Goal: Information Seeking & Learning: Learn about a topic

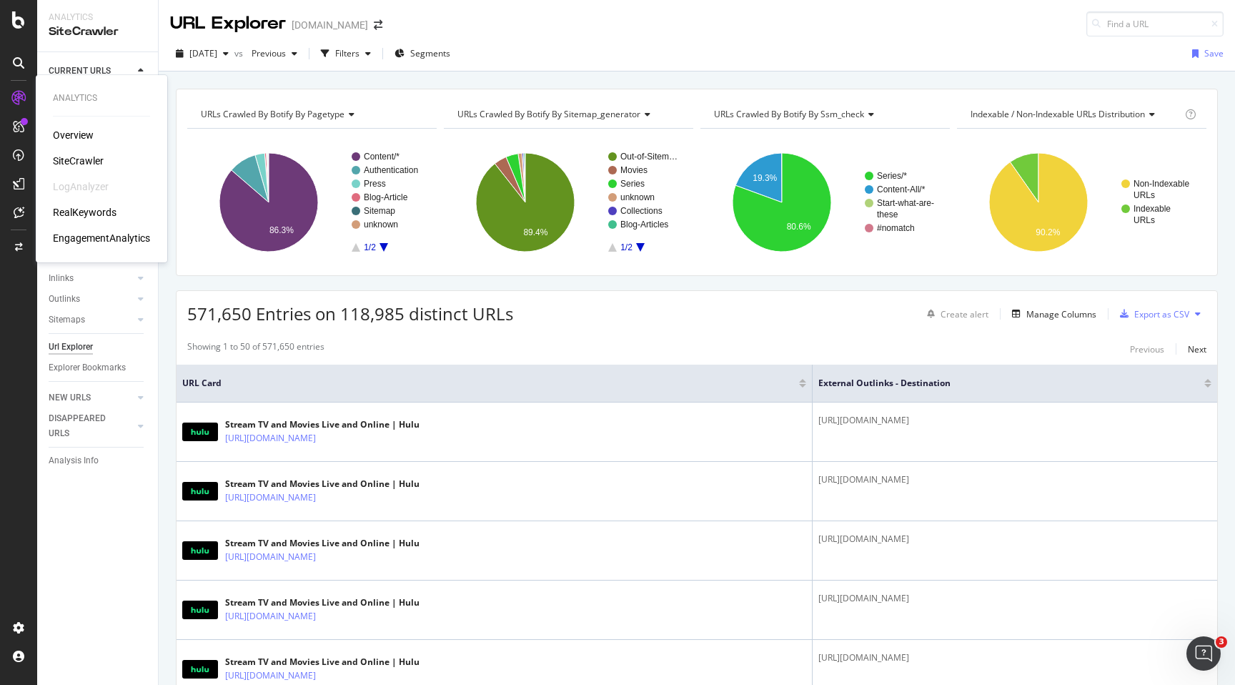
click at [63, 214] on div "RealKeywords" at bounding box center [85, 212] width 64 height 14
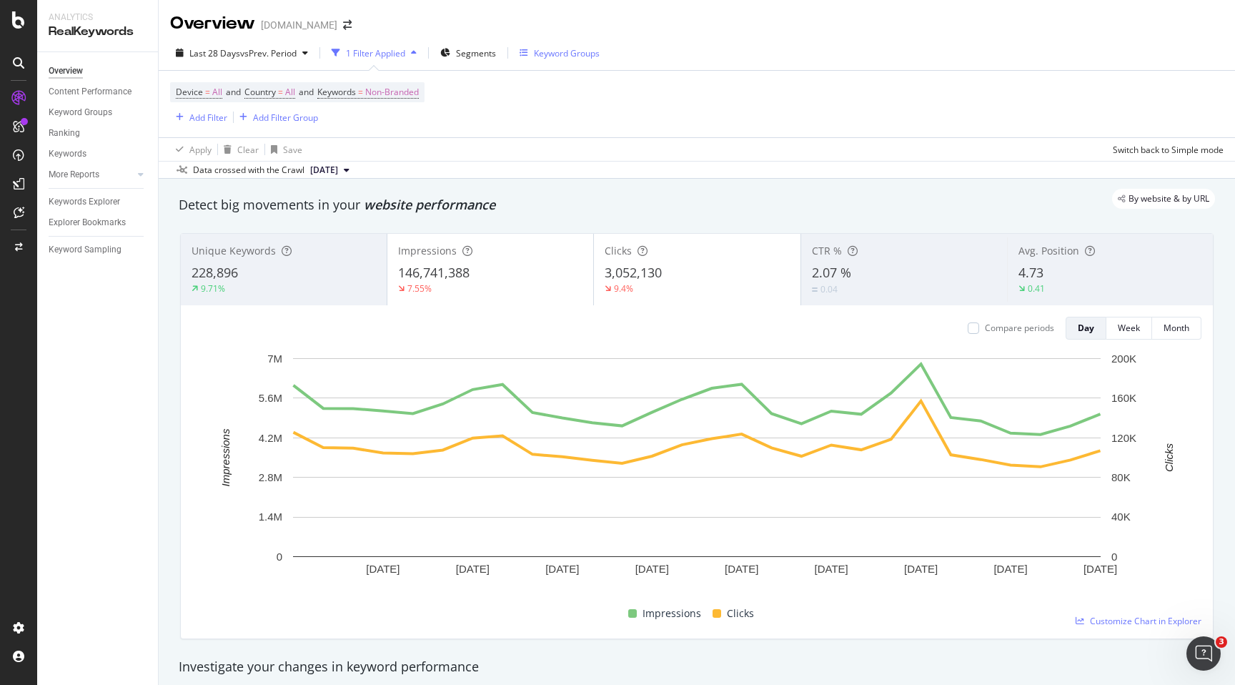
click at [570, 56] on div "Keyword Groups" at bounding box center [567, 53] width 66 height 12
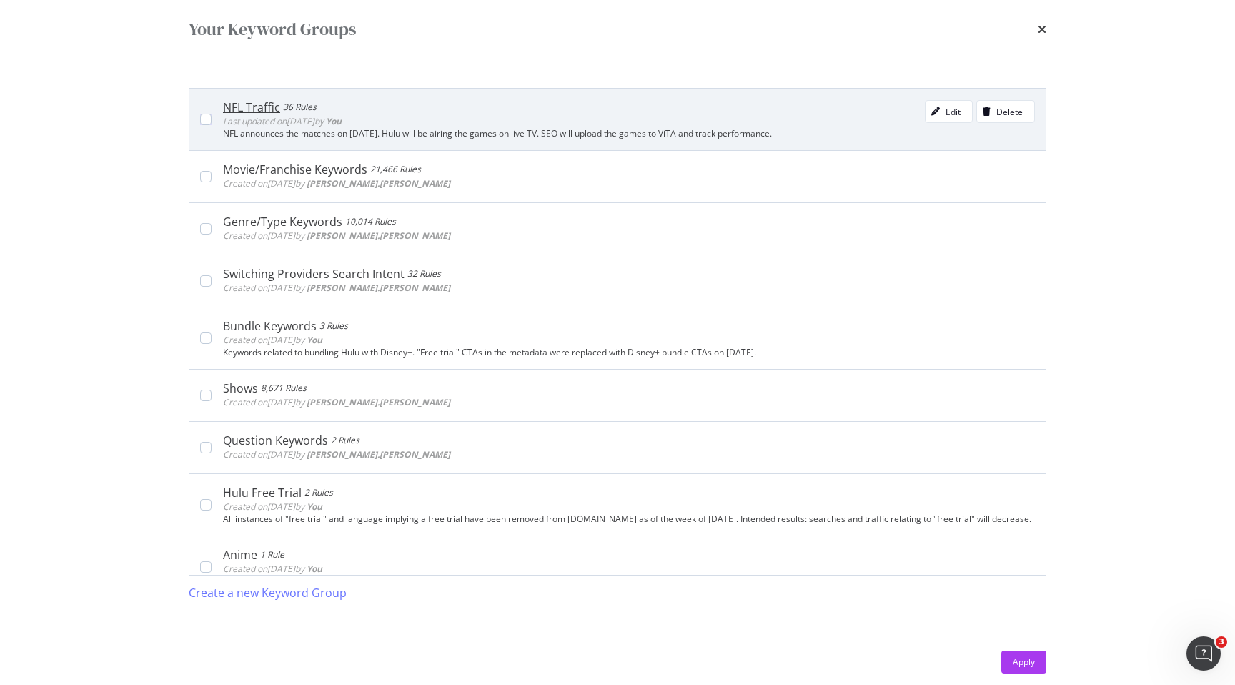
click at [543, 120] on div "NFL Traffic 36 Rules Last updated on [DATE] by You Edit Delete" at bounding box center [629, 114] width 812 height 29
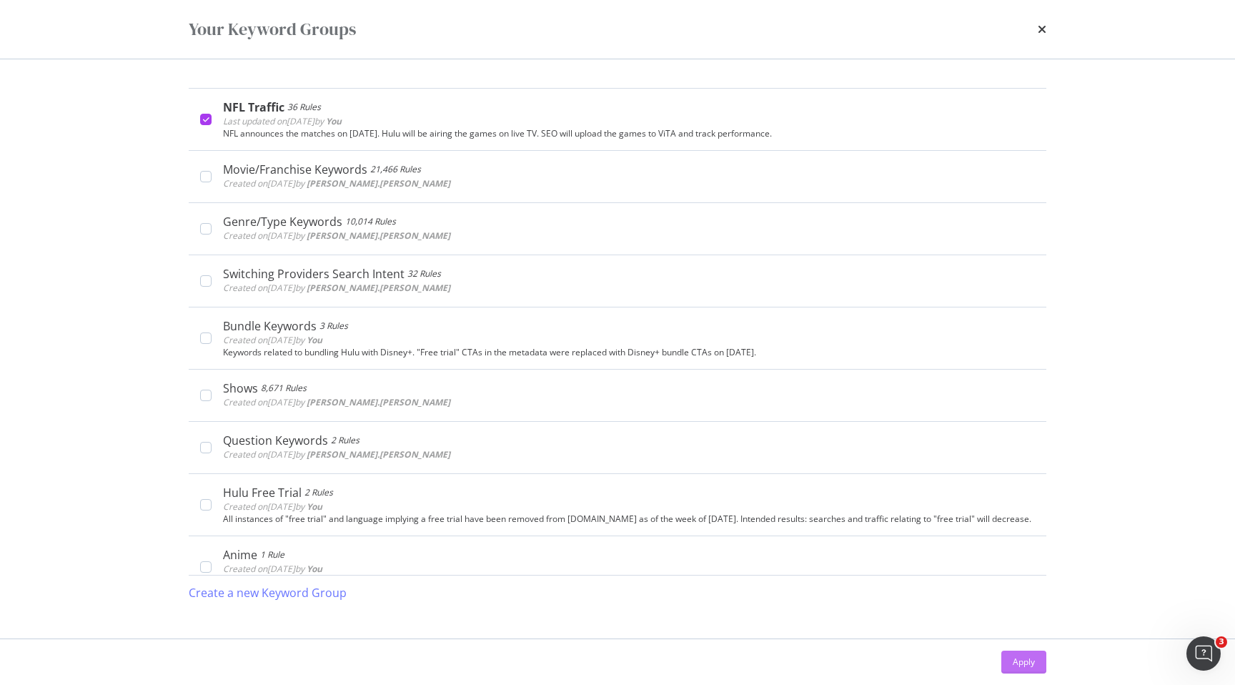
click at [1015, 663] on div "Apply" at bounding box center [1024, 662] width 22 height 12
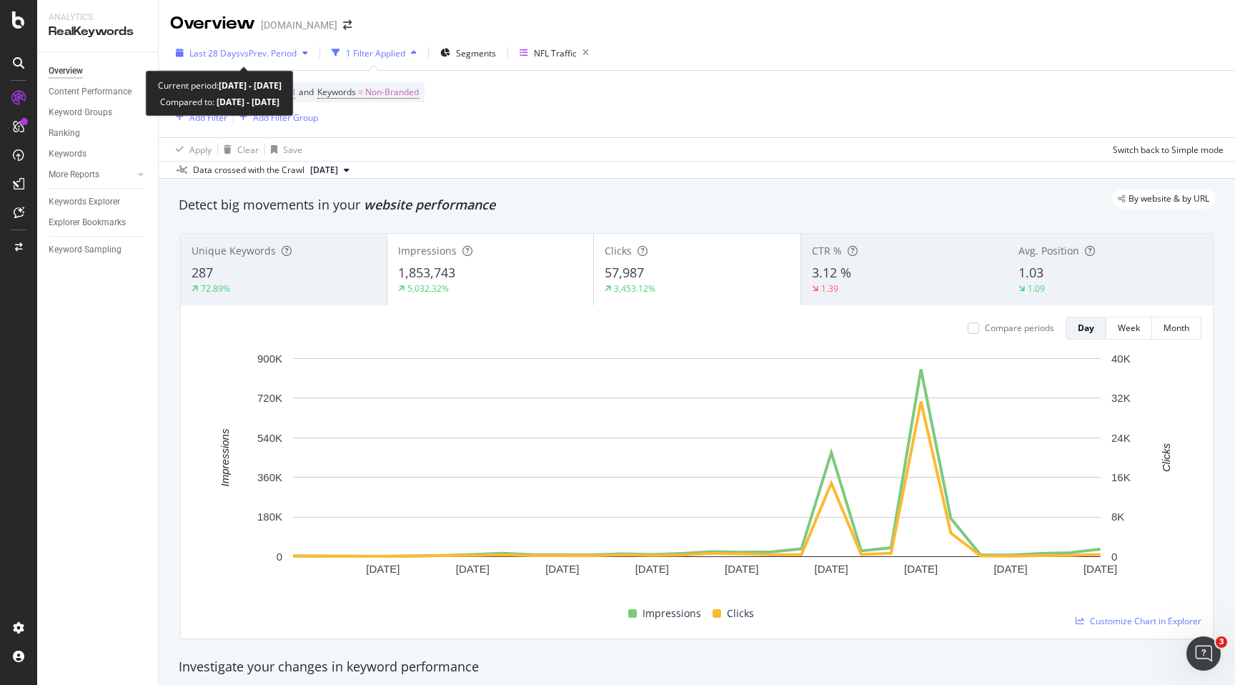
click at [312, 53] on div "button" at bounding box center [305, 53] width 17 height 9
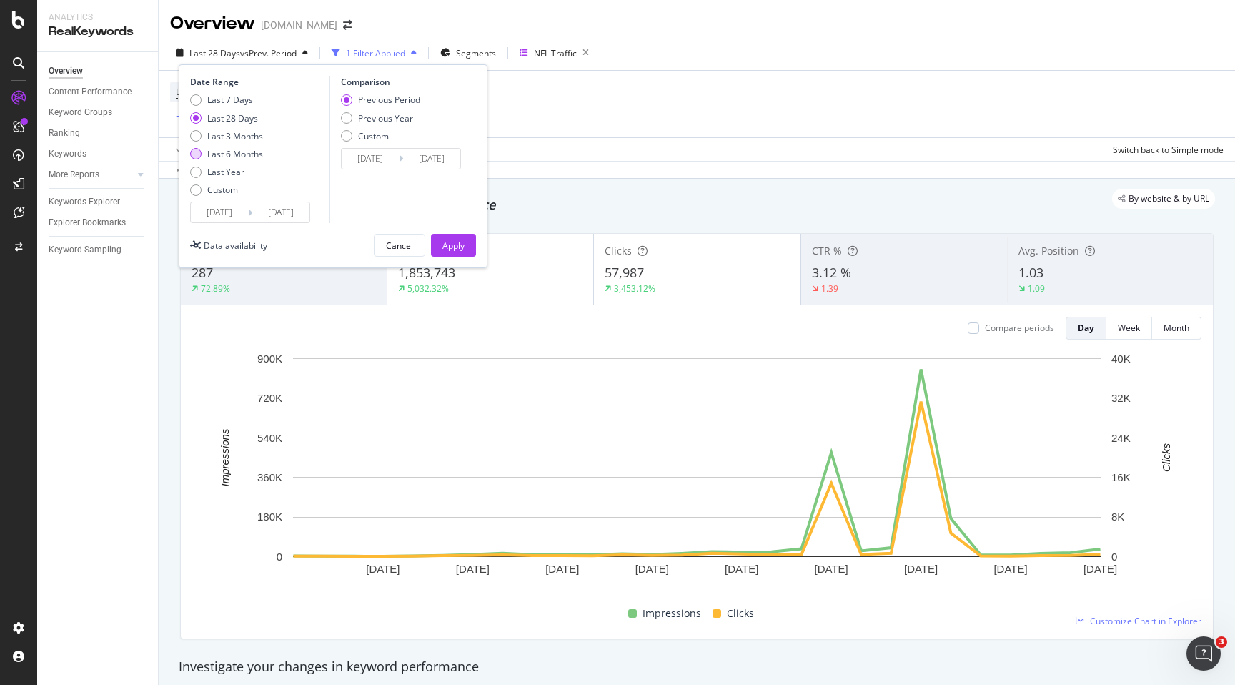
click at [260, 151] on div "Last 6 Months" at bounding box center [235, 154] width 56 height 12
type input "[DATE]"
click at [393, 122] on div "Previous Year" at bounding box center [385, 118] width 55 height 12
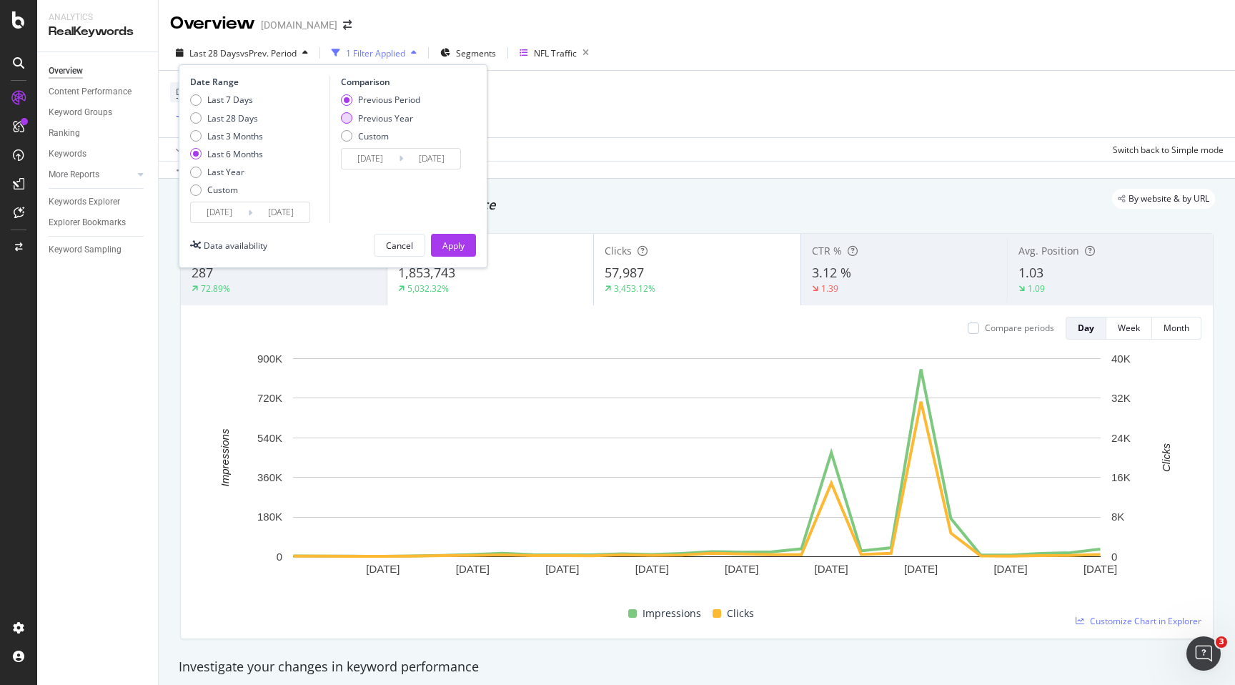
type input "[DATE]"
click at [464, 247] on div "Apply" at bounding box center [454, 245] width 22 height 12
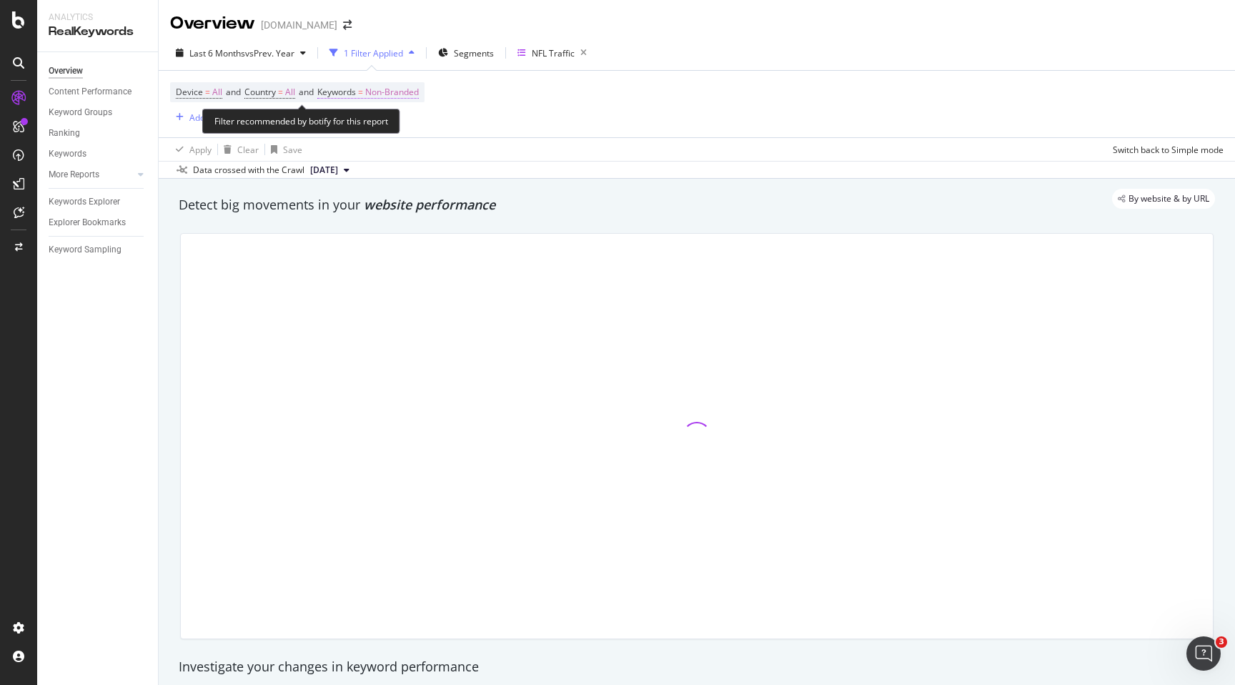
click at [417, 92] on span "Non-Branded" at bounding box center [392, 92] width 54 height 20
click at [404, 122] on icon "button" at bounding box center [407, 126] width 6 height 9
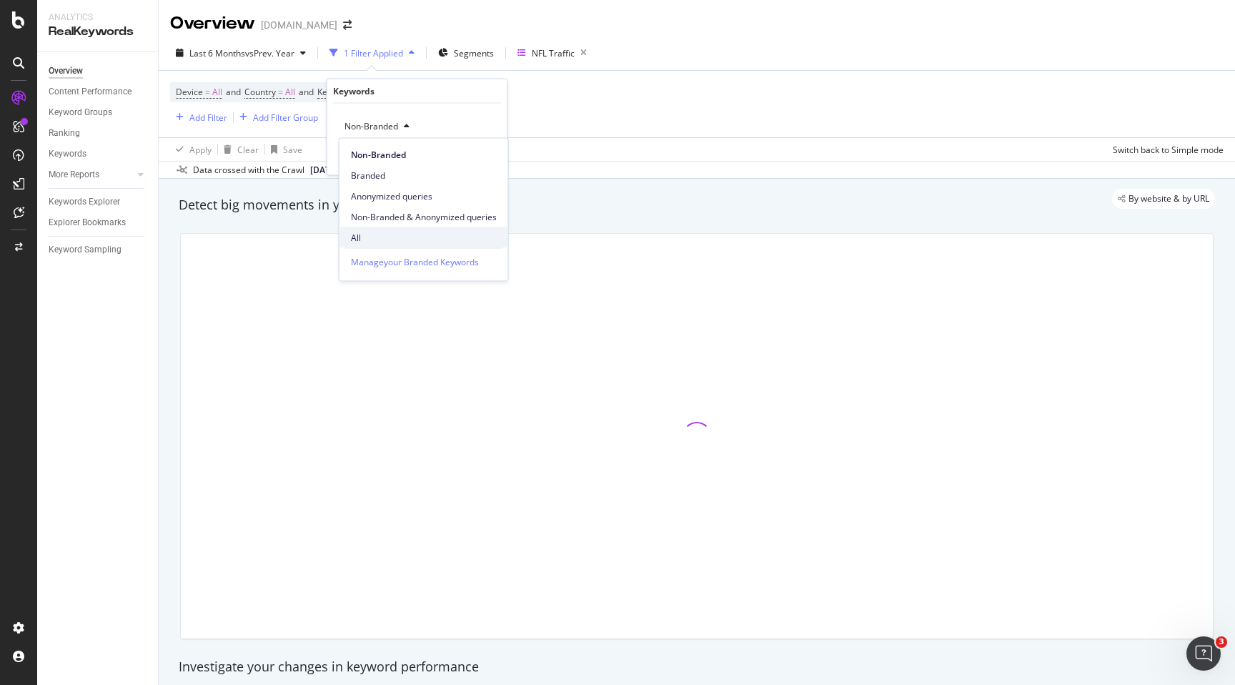
click at [383, 232] on span "All" at bounding box center [424, 237] width 146 height 13
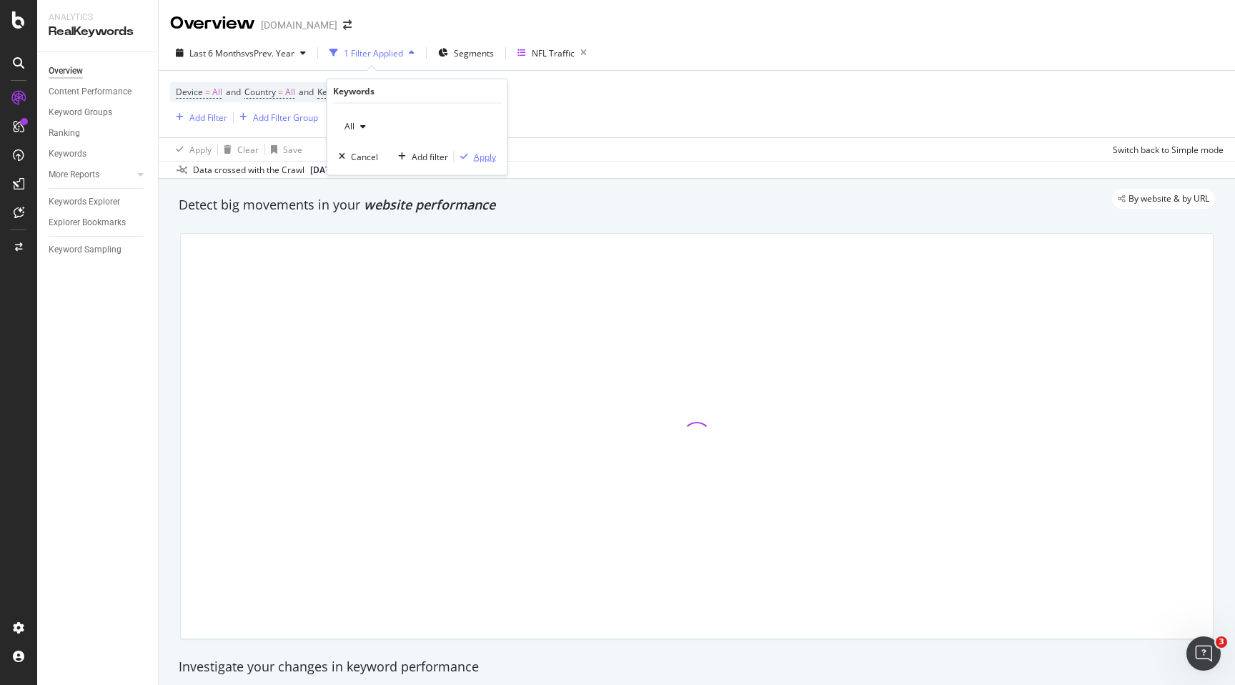
click at [488, 157] on div "Apply" at bounding box center [485, 156] width 22 height 12
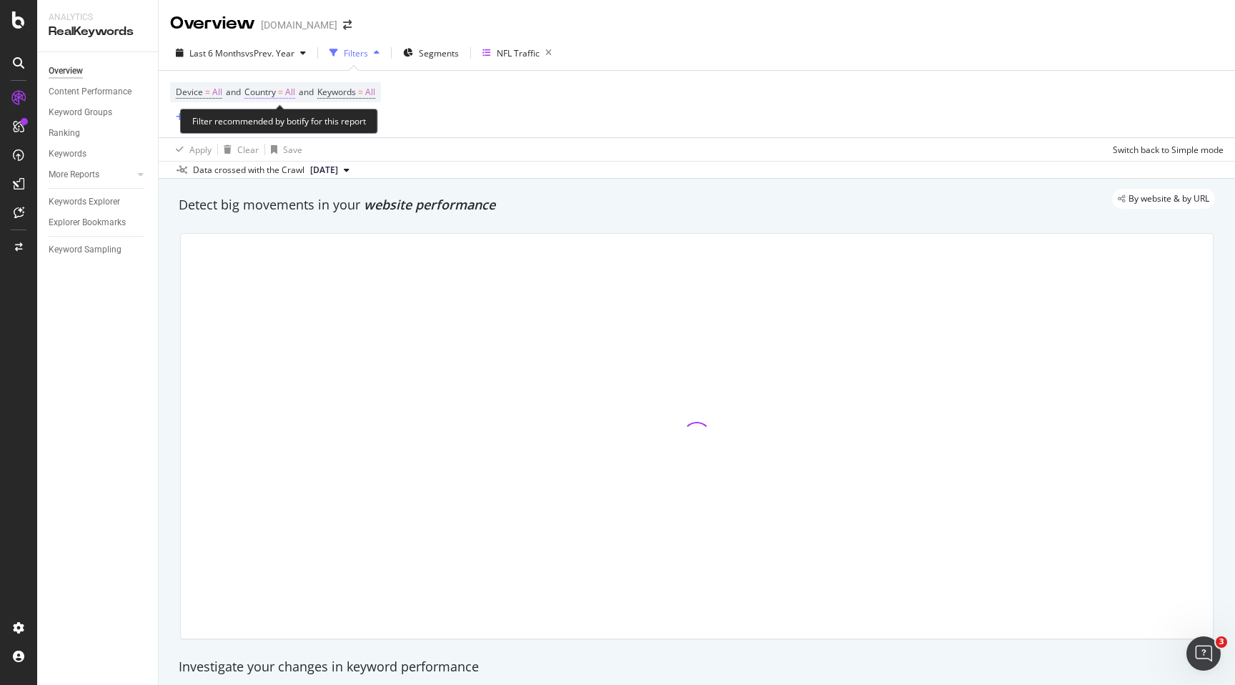
click at [294, 92] on span "All" at bounding box center [290, 92] width 10 height 20
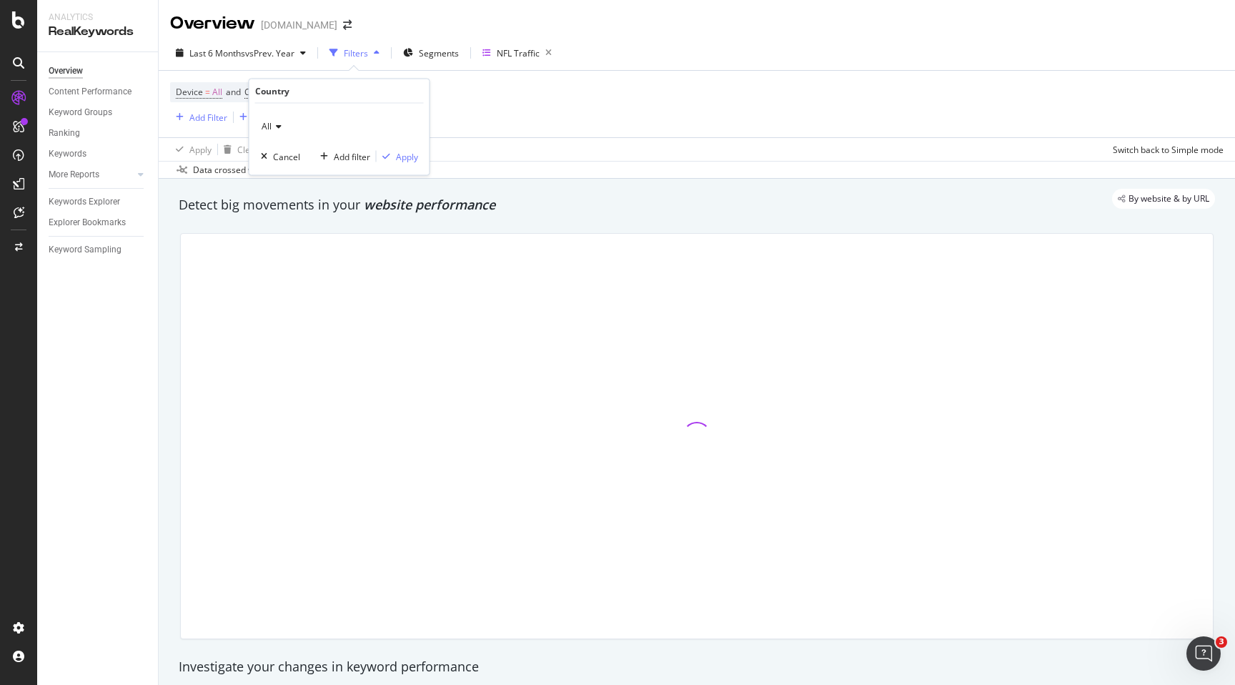
click at [281, 125] on div "All" at bounding box center [339, 126] width 157 height 23
click at [285, 174] on span "[GEOGRAPHIC_DATA]" at bounding box center [311, 174] width 87 height 12
click at [399, 159] on div "Apply" at bounding box center [407, 156] width 22 height 12
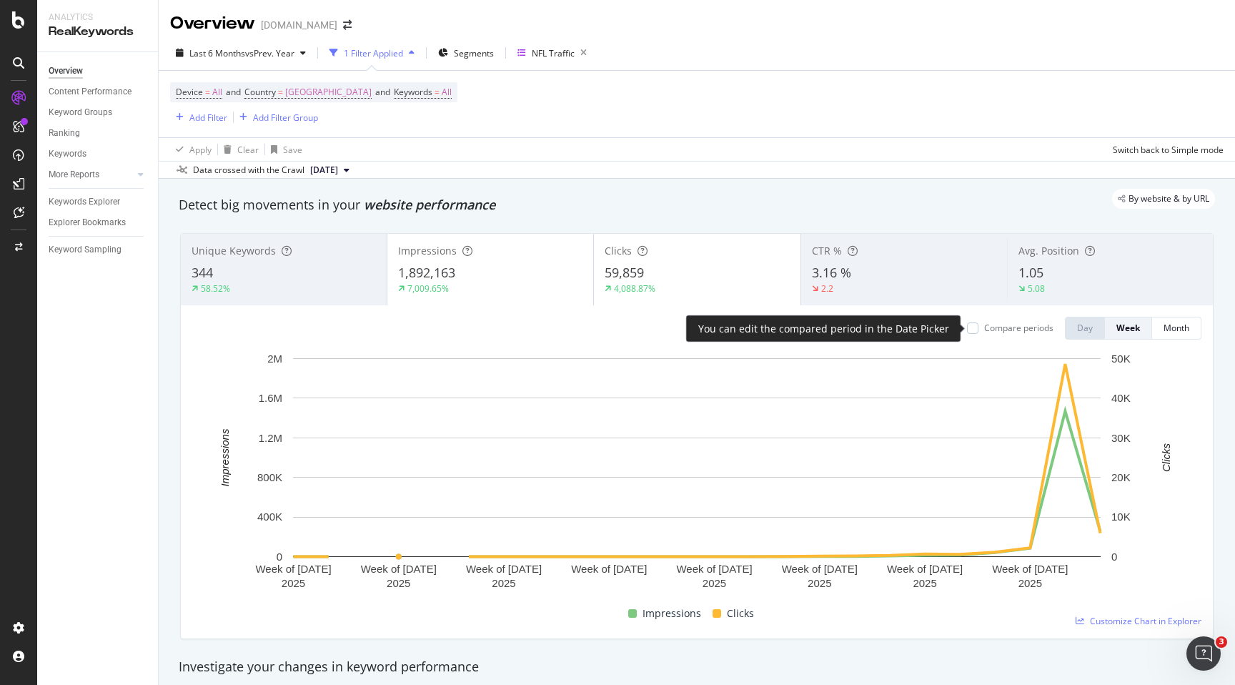
click at [989, 327] on div "Compare periods" at bounding box center [1018, 328] width 69 height 12
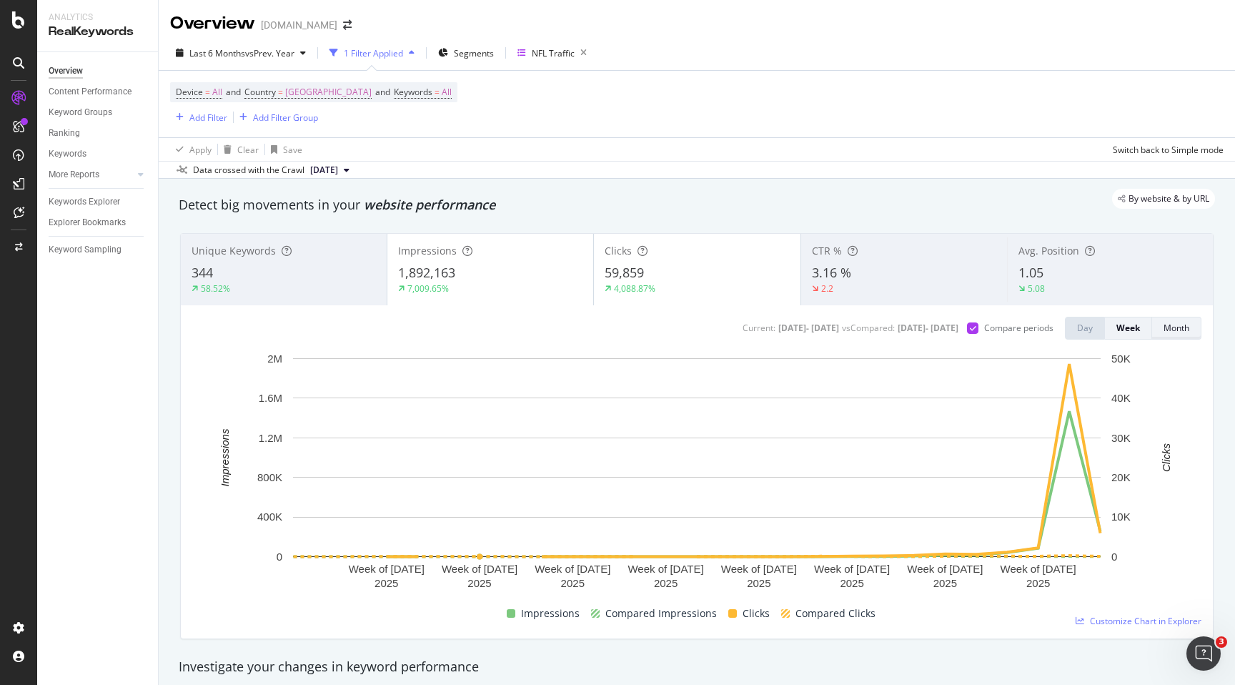
click at [1166, 332] on div "Month" at bounding box center [1177, 328] width 26 height 12
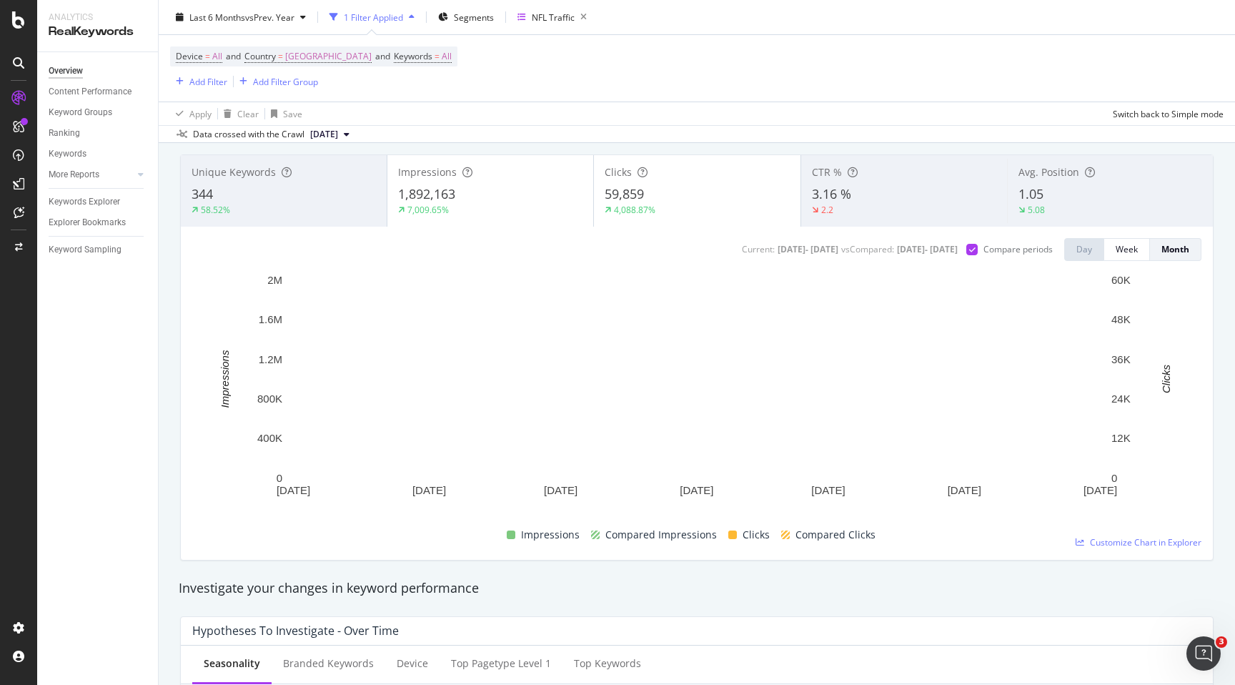
scroll to position [85, 0]
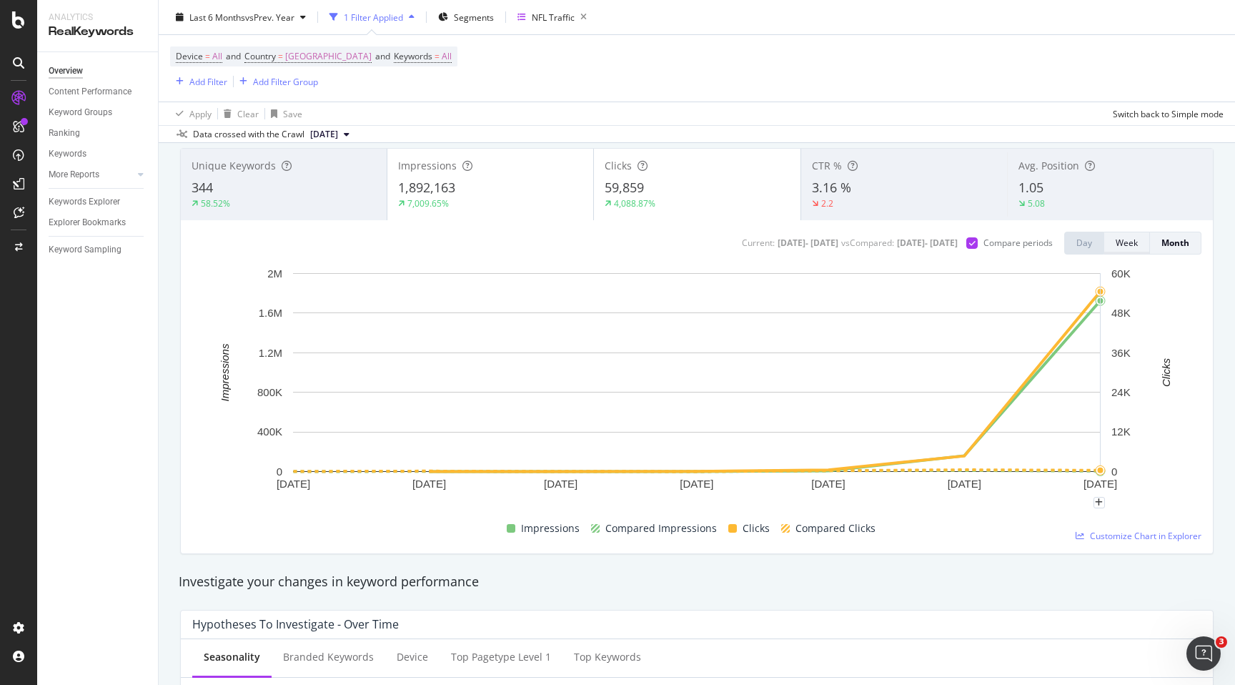
click at [1138, 236] on button "Week" at bounding box center [1127, 243] width 46 height 23
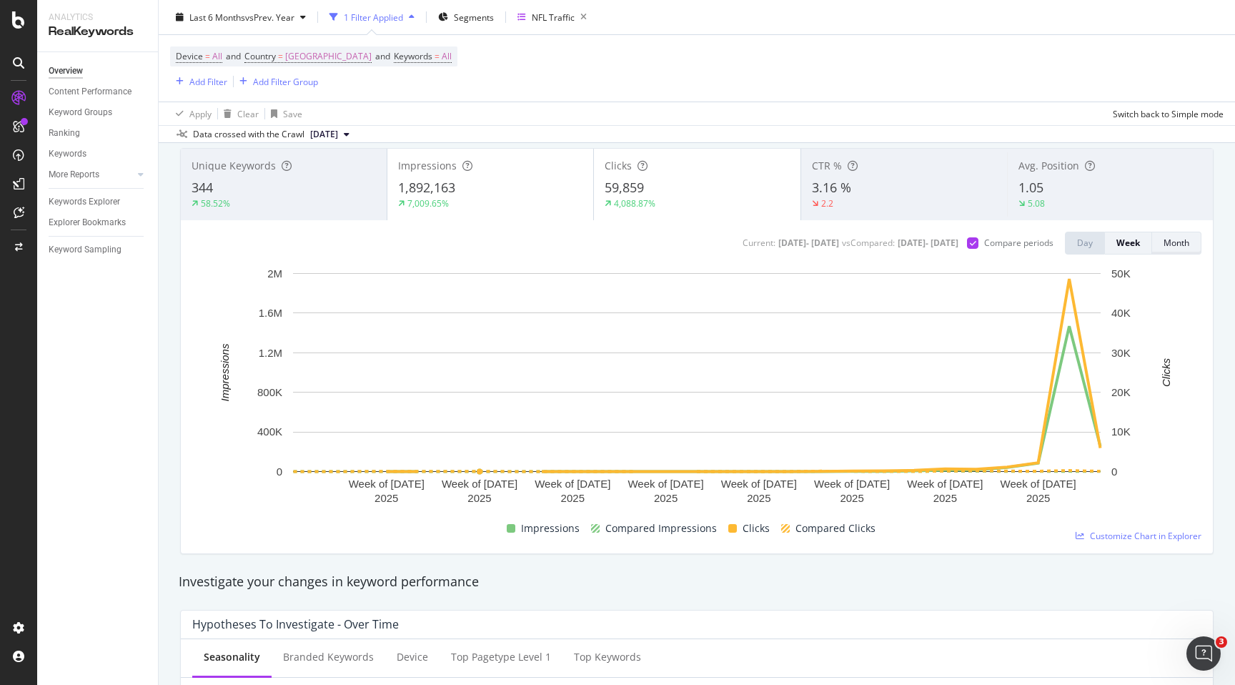
click at [1167, 247] on div "Month" at bounding box center [1177, 243] width 26 height 12
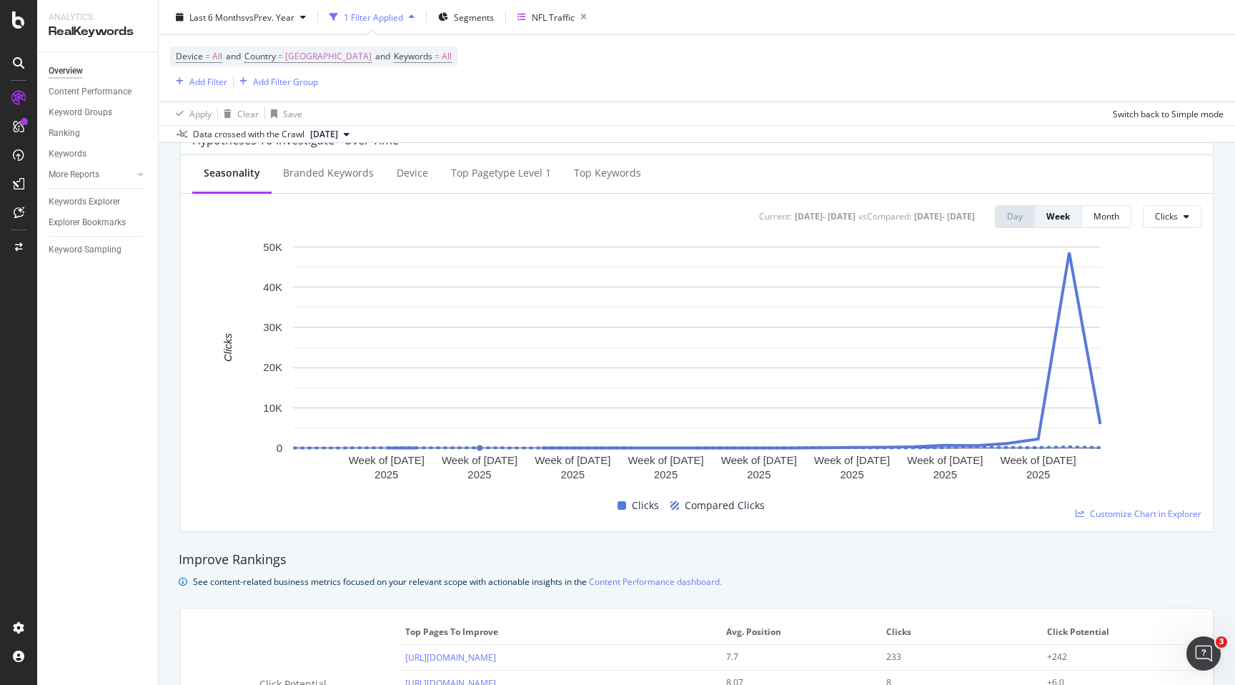
scroll to position [565, 0]
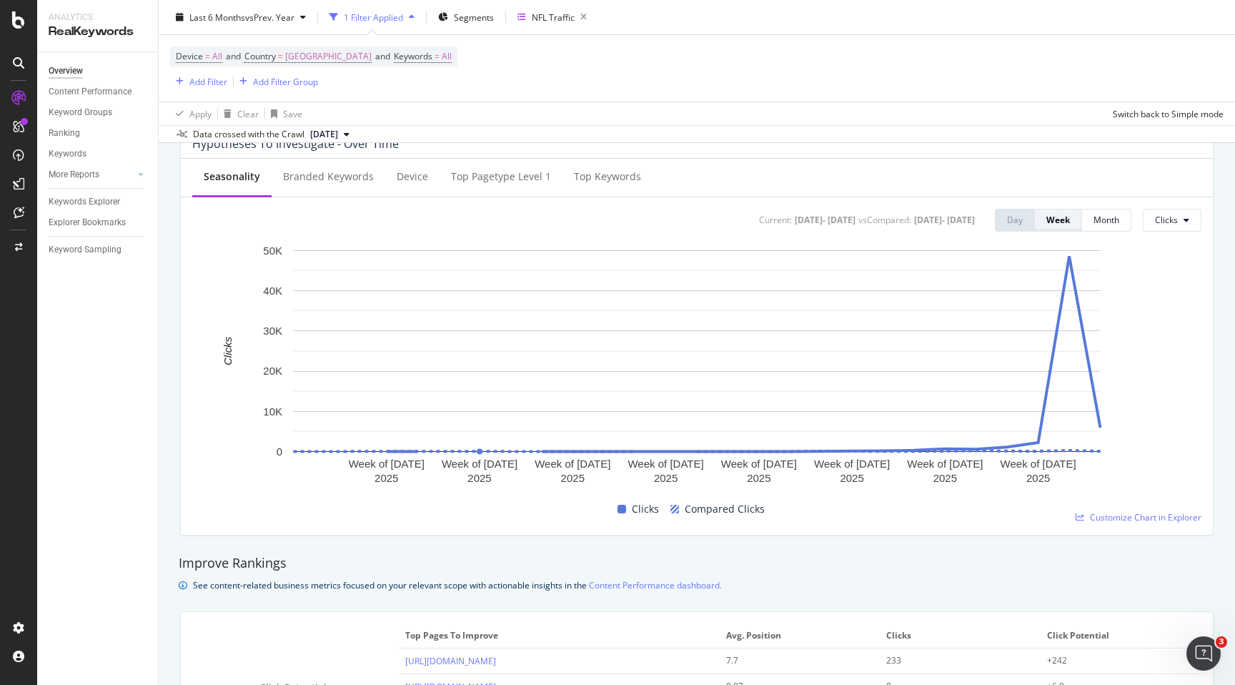
click at [1057, 224] on div "Week" at bounding box center [1059, 220] width 24 height 12
click at [1099, 227] on div "Month" at bounding box center [1107, 220] width 26 height 20
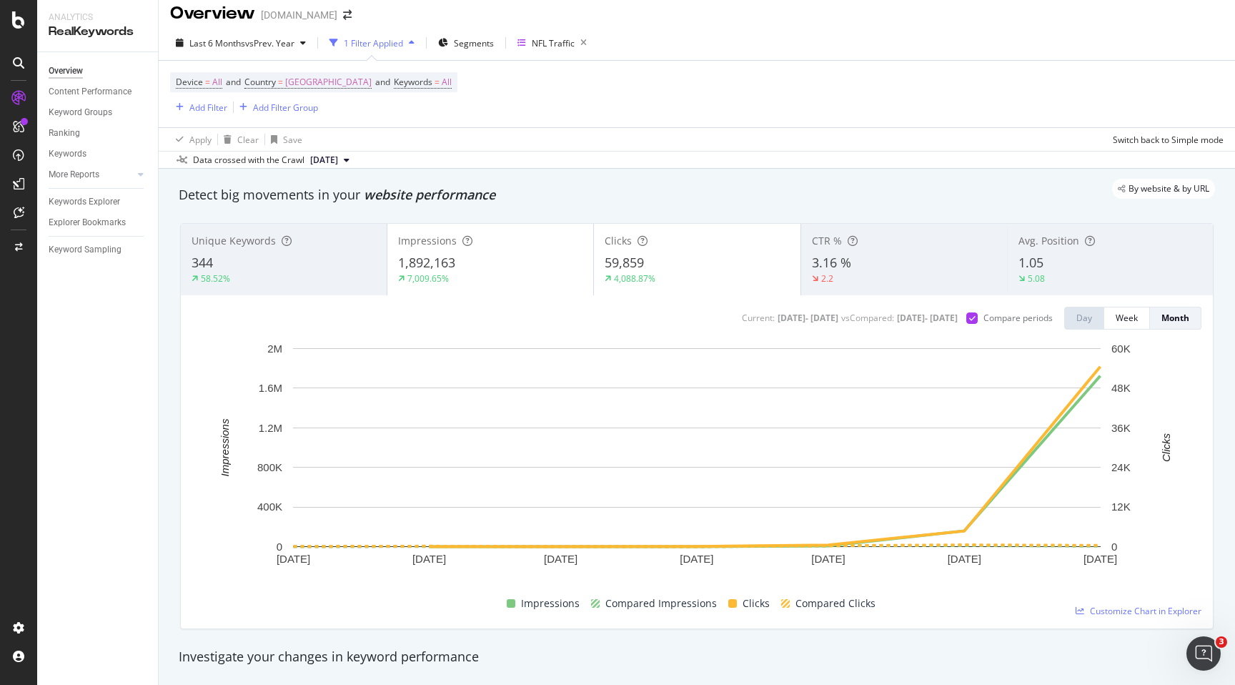
scroll to position [0, 0]
